Goal: Navigation & Orientation: Find specific page/section

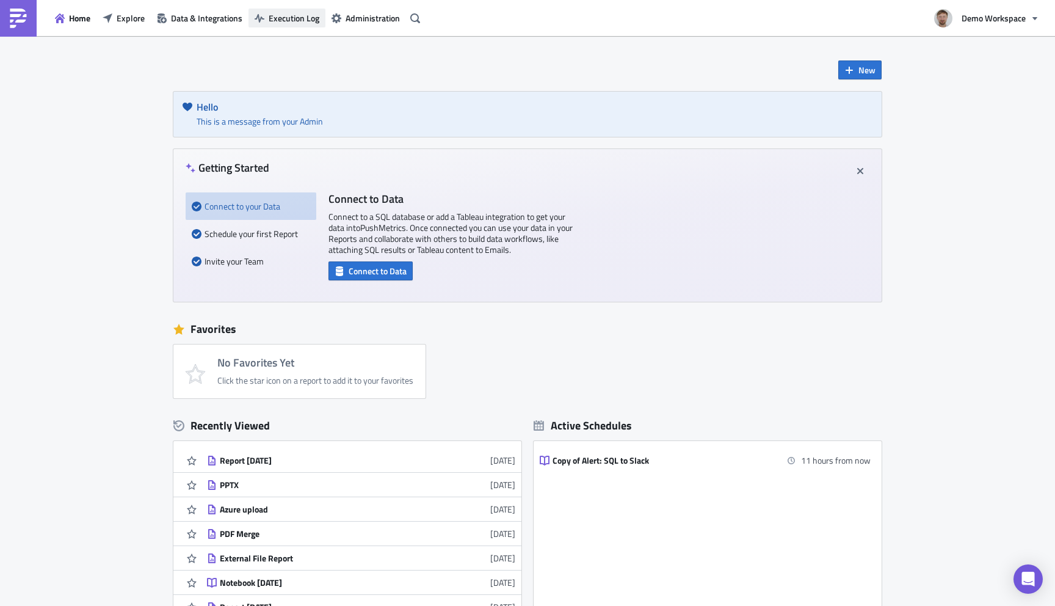
click at [291, 20] on span "Execution Log" at bounding box center [294, 18] width 51 height 13
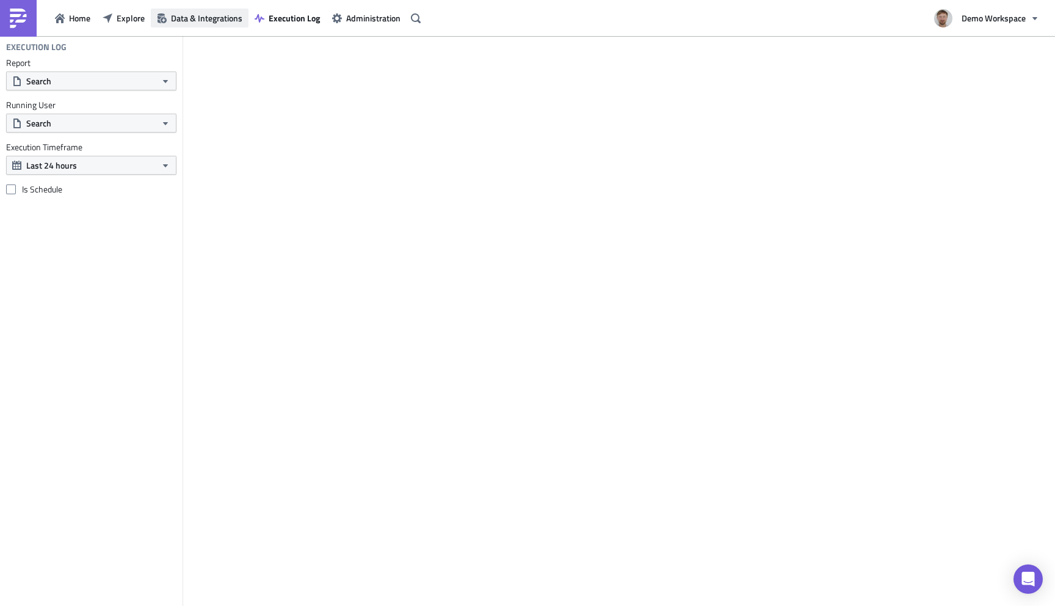
click at [212, 19] on span "Data & Integrations" at bounding box center [206, 18] width 71 height 13
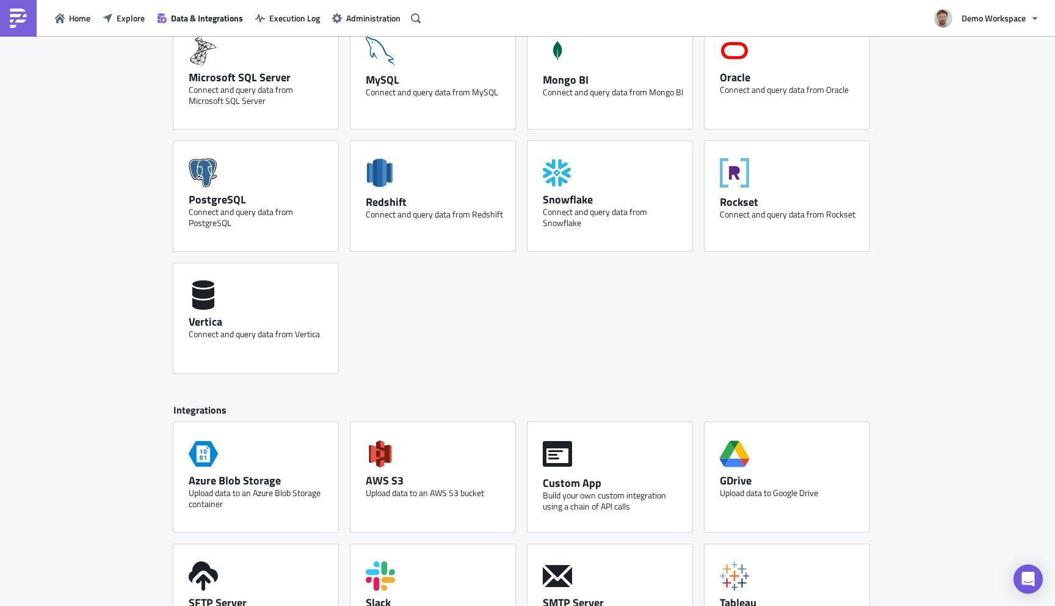
scroll to position [510, 0]
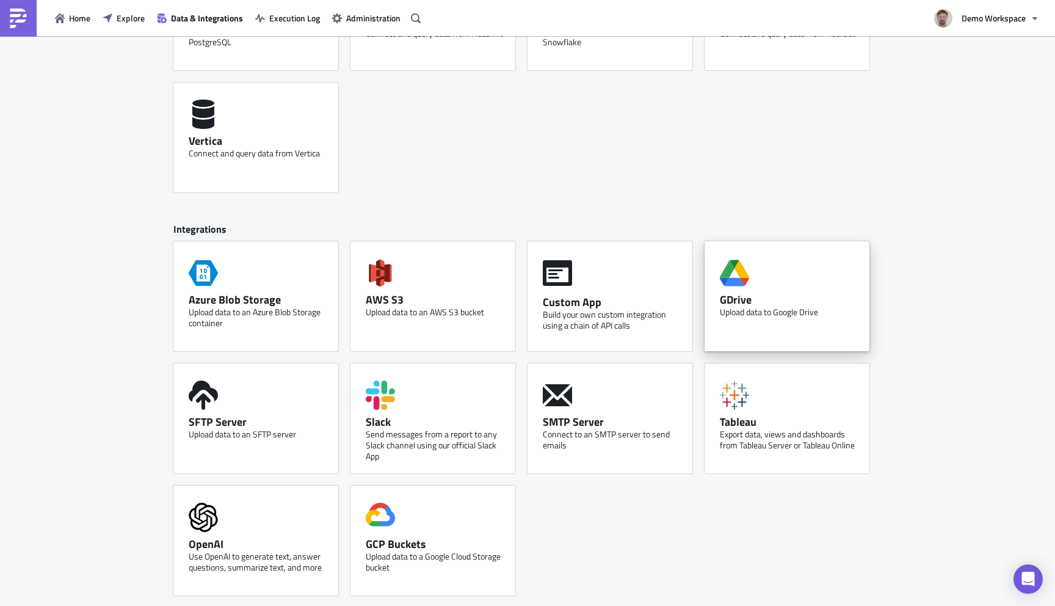
click at [745, 309] on div "Upload data to Google Drive" at bounding box center [790, 311] width 140 height 11
click at [278, 417] on div "SFTP Server" at bounding box center [259, 422] width 140 height 14
click at [273, 410] on div "SFTP Server Upload data to an SFTP server" at bounding box center [255, 418] width 165 height 110
click at [616, 419] on div "SMTP Server" at bounding box center [613, 422] width 140 height 14
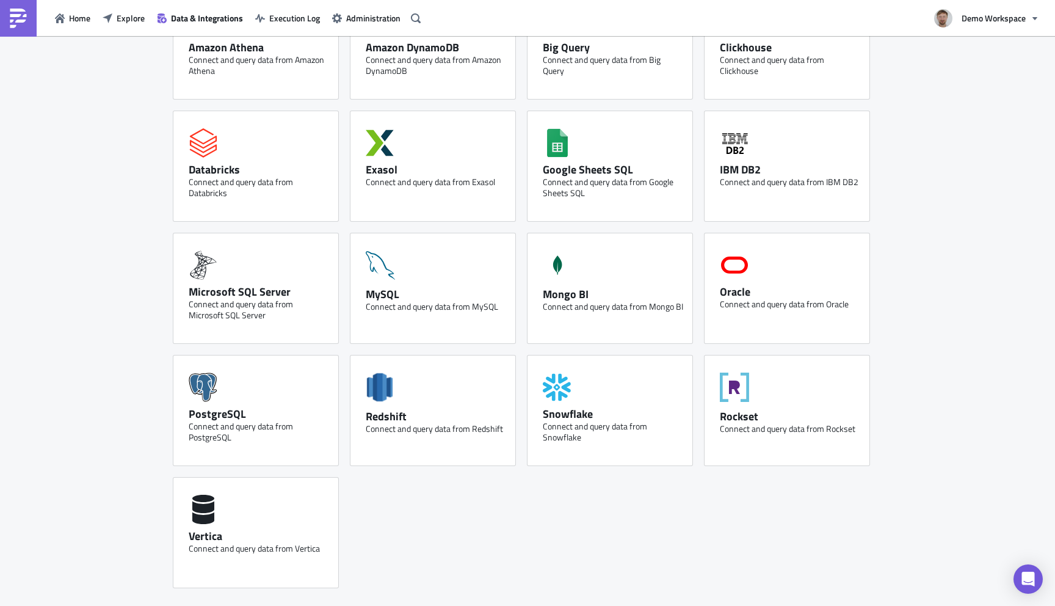
scroll to position [0, 0]
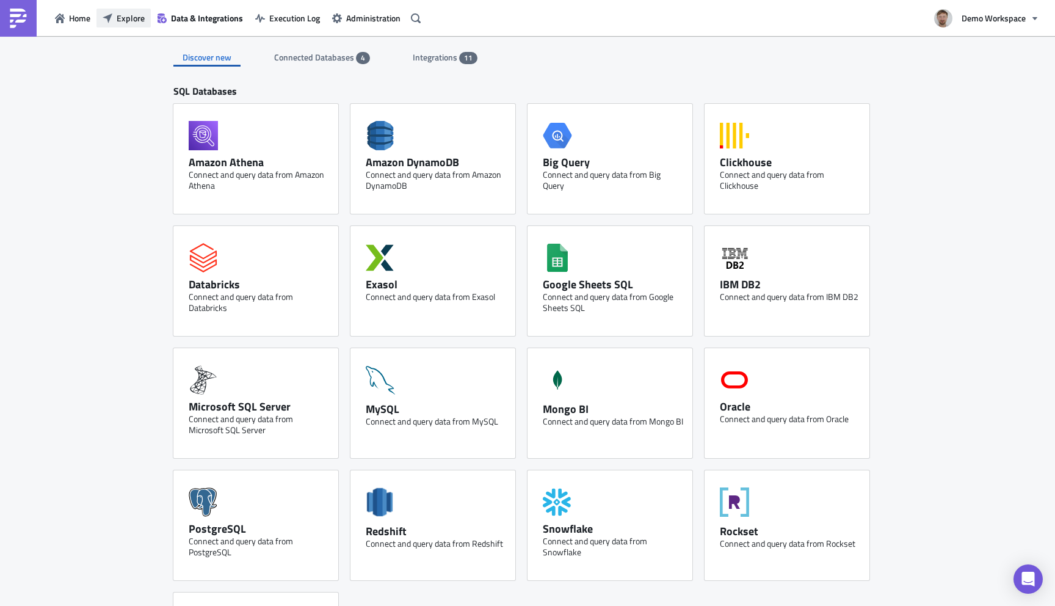
click at [125, 18] on span "Explore" at bounding box center [131, 18] width 28 height 13
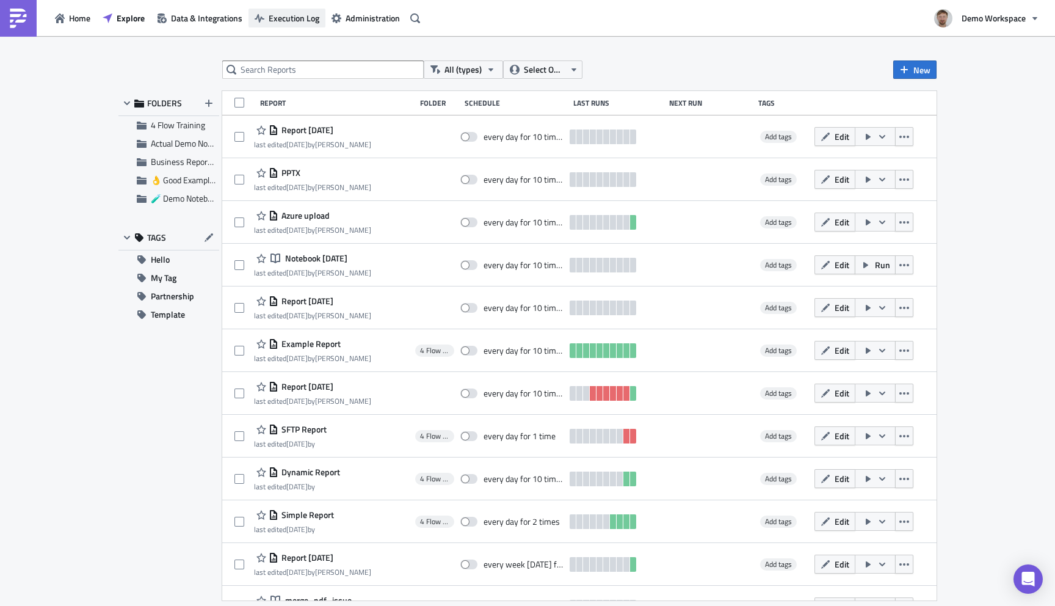
click at [286, 14] on span "Execution Log" at bounding box center [294, 18] width 51 height 13
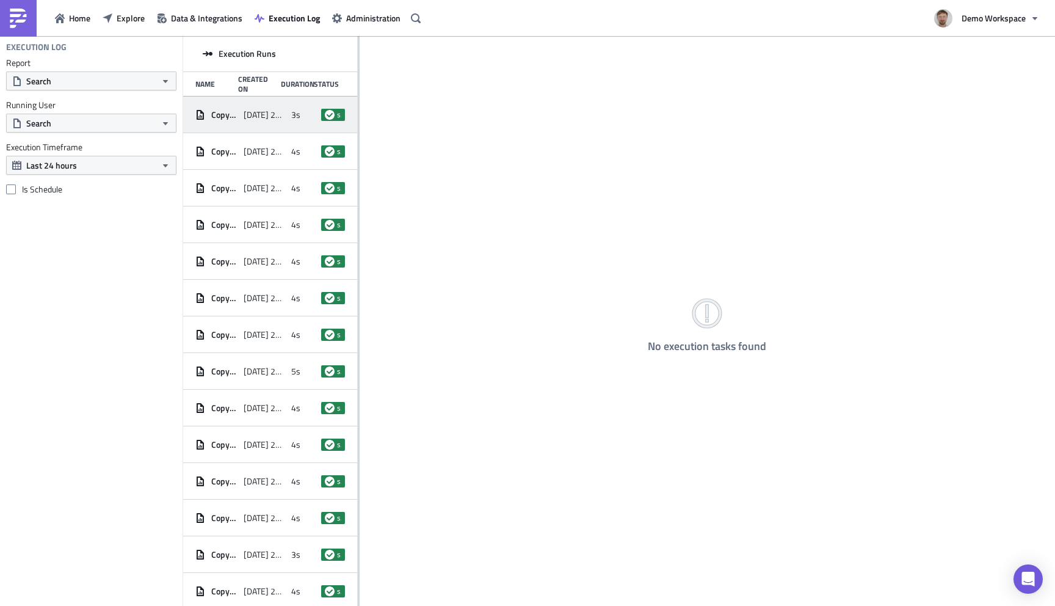
click at [278, 116] on span "[DATE] 22:00" at bounding box center [265, 114] width 42 height 11
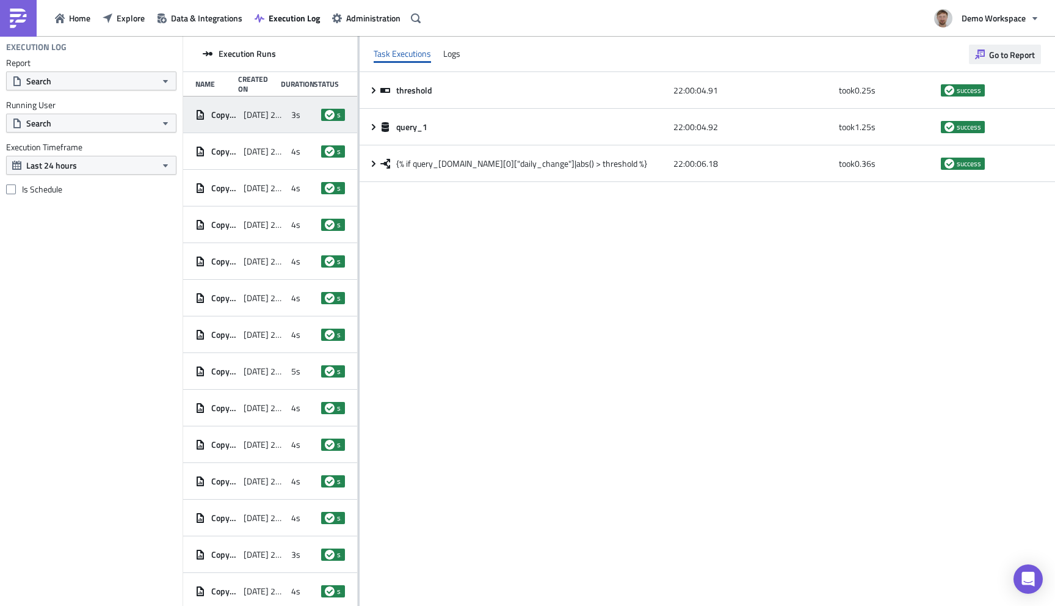
click at [1006, 51] on span "Go to Report" at bounding box center [1012, 54] width 46 height 13
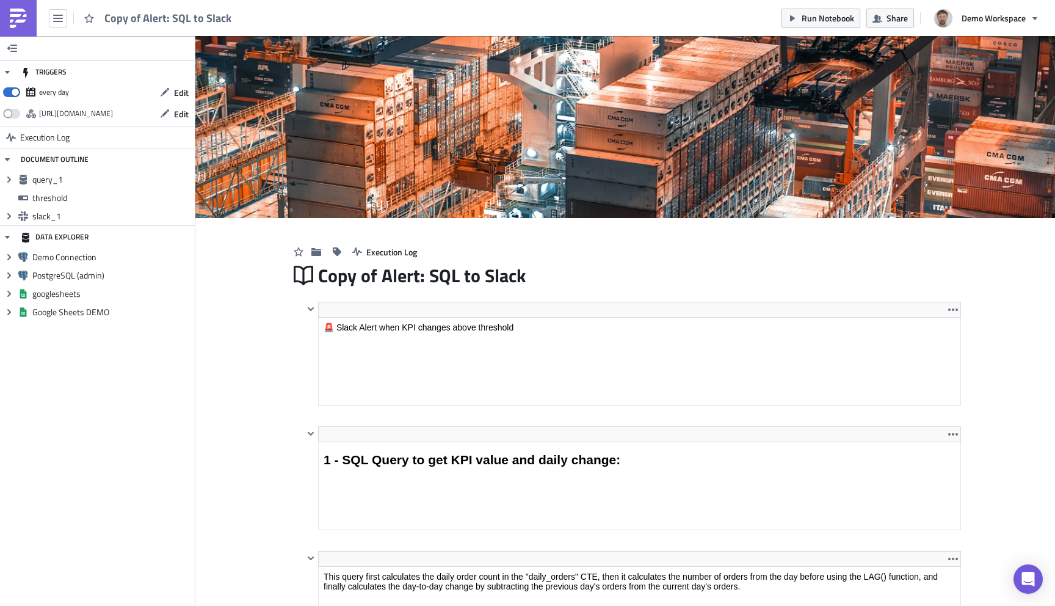
click at [26, 17] on img at bounding box center [19, 19] width 20 height 20
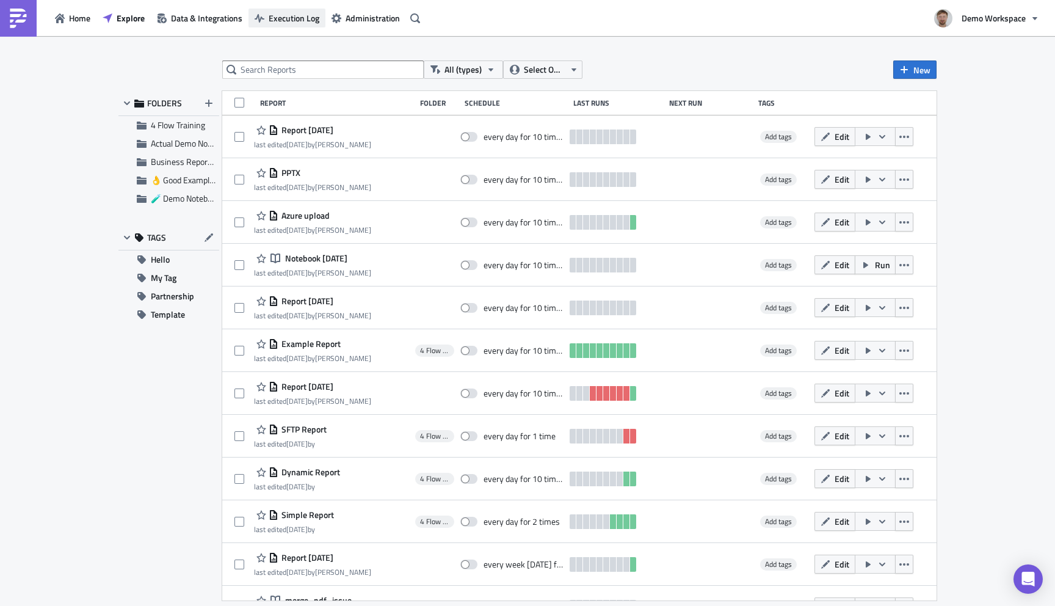
click at [284, 27] on button "Execution Log" at bounding box center [286, 18] width 77 height 19
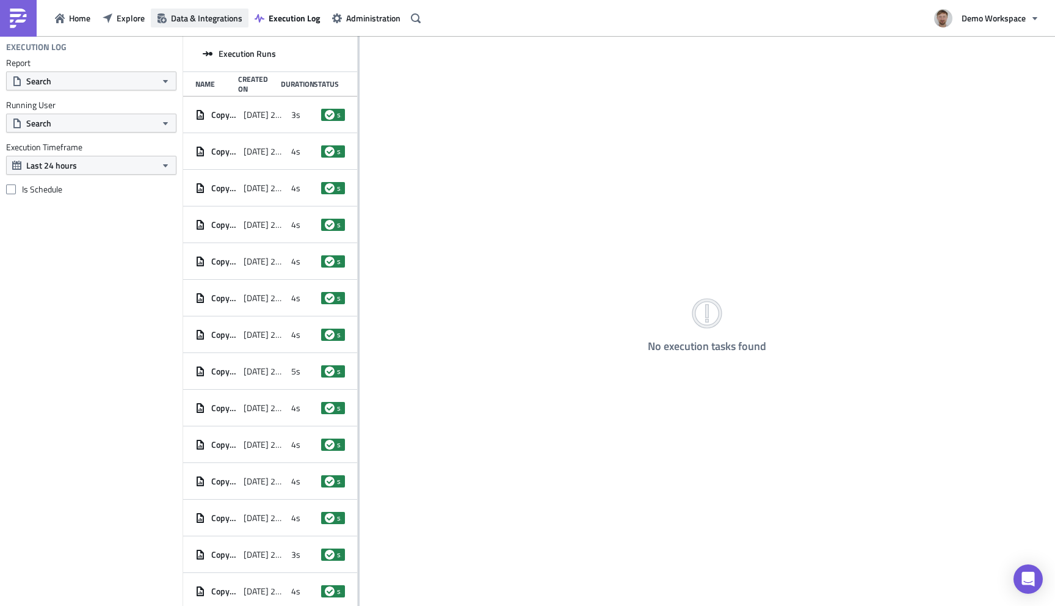
click at [225, 12] on span "Data & Integrations" at bounding box center [206, 18] width 71 height 13
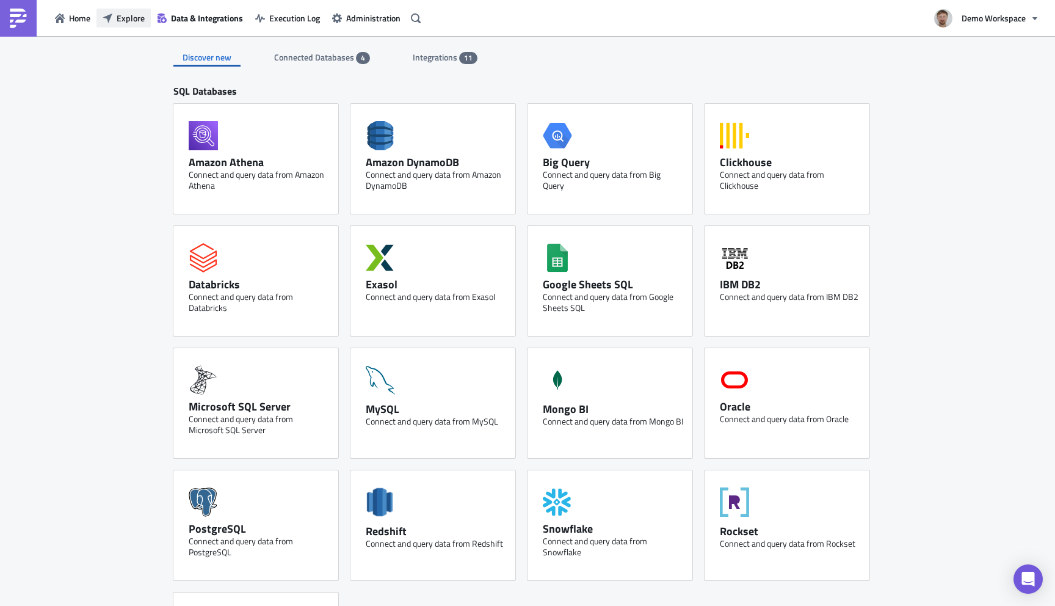
click at [138, 21] on span "Explore" at bounding box center [131, 18] width 28 height 13
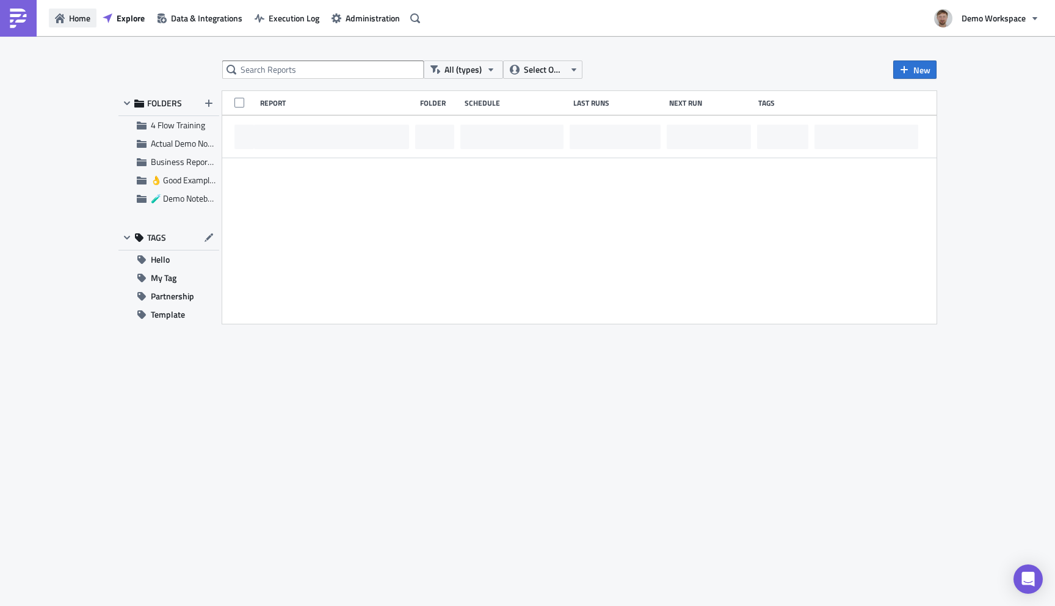
click at [84, 23] on span "Home" at bounding box center [79, 18] width 21 height 13
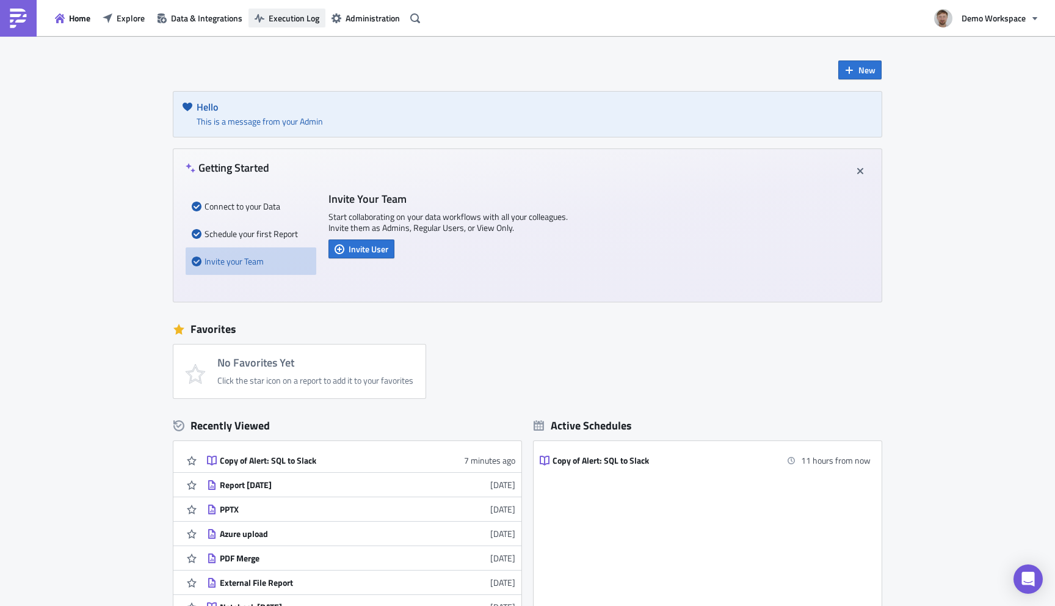
click at [295, 12] on span "Execution Log" at bounding box center [294, 18] width 51 height 13
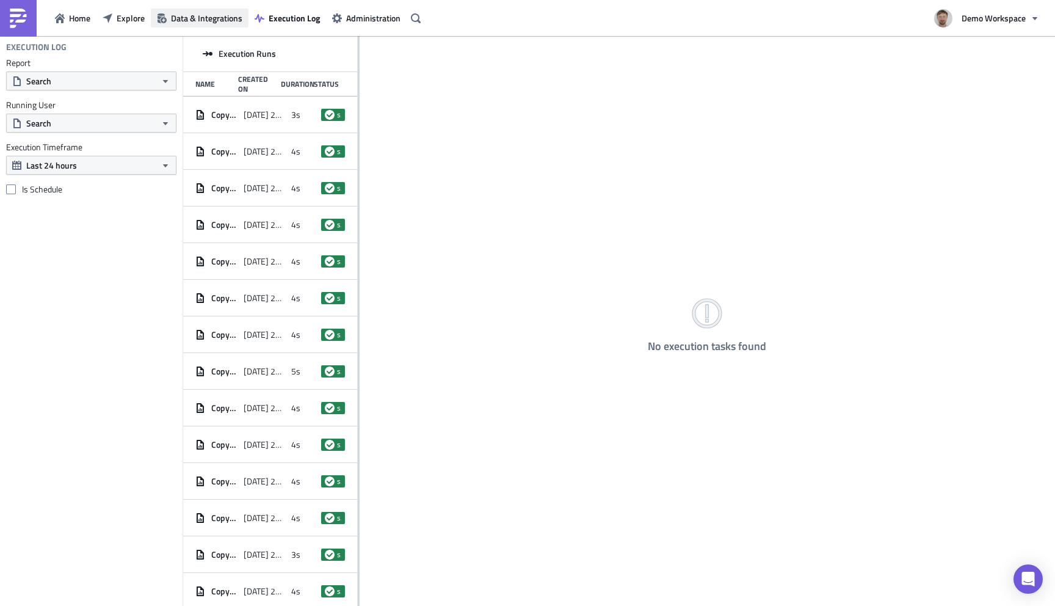
click at [201, 21] on span "Data & Integrations" at bounding box center [206, 18] width 71 height 13
